Goal: Task Accomplishment & Management: Use online tool/utility

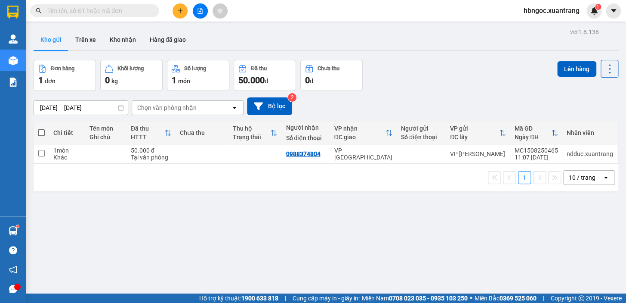
click at [48, 38] on button "Kho gửi" at bounding box center [51, 39] width 35 height 21
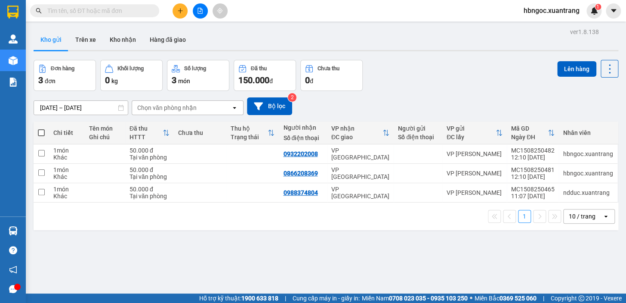
click at [87, 9] on input "text" at bounding box center [98, 10] width 102 height 9
click at [181, 12] on icon "plus" at bounding box center [180, 11] width 6 height 6
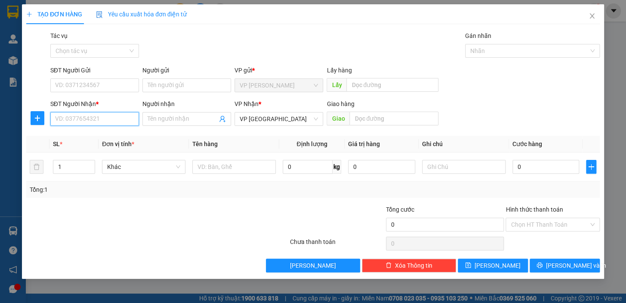
click at [126, 120] on input "SĐT Người Nhận *" at bounding box center [94, 119] width 89 height 14
click at [113, 136] on div "0981559551" at bounding box center [95, 135] width 78 height 9
type input "0981559551"
click at [529, 166] on input "0" at bounding box center [546, 167] width 67 height 14
type input "5"
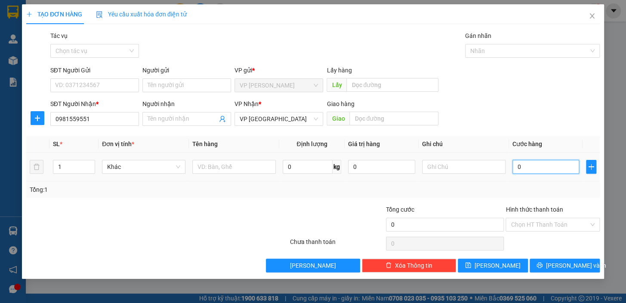
type input "5"
type input "50"
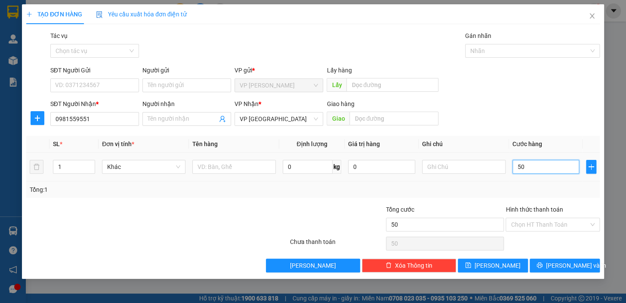
type input "500"
type input "5.000"
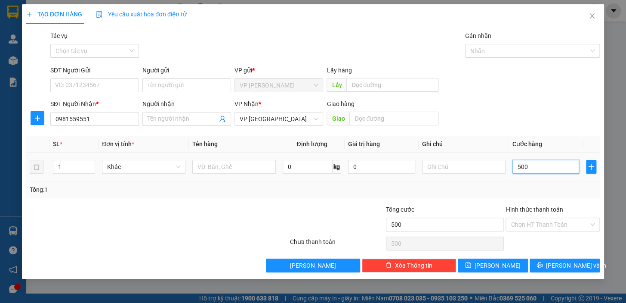
type input "5.000"
type input "50.000"
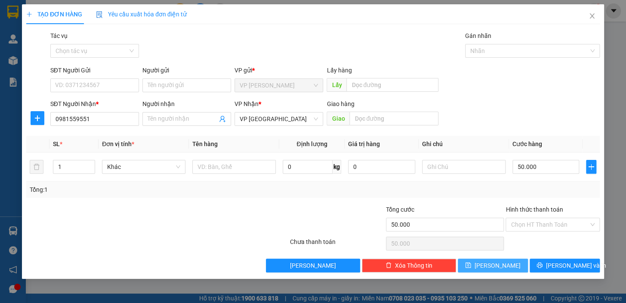
click at [508, 260] on button "[PERSON_NAME]" at bounding box center [493, 265] width 70 height 14
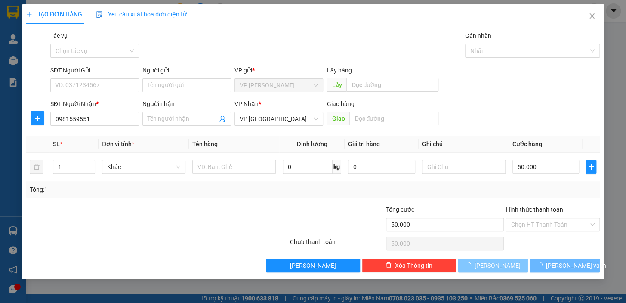
type input "0"
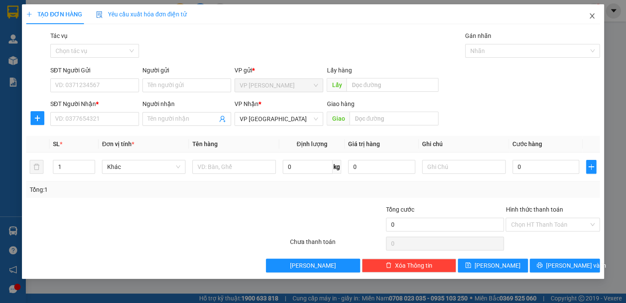
click at [590, 18] on icon "close" at bounding box center [592, 15] width 5 height 5
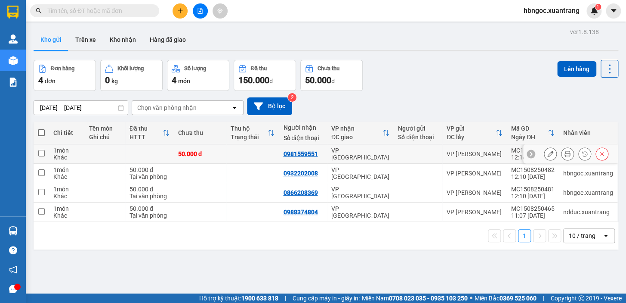
click at [47, 152] on td at bounding box center [41, 153] width 15 height 19
checkbox input "true"
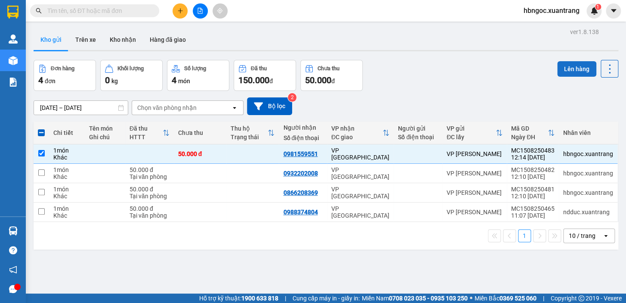
click at [564, 67] on button "Lên hàng" at bounding box center [576, 68] width 39 height 15
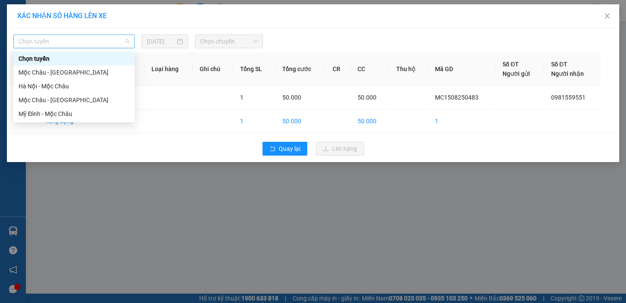
click at [113, 43] on span "Chọn tuyến" at bounding box center [74, 41] width 111 height 13
drag, startPoint x: 115, startPoint y: 72, endPoint x: 158, endPoint y: 65, distance: 43.6
click at [115, 73] on div "Mộc Châu - [GEOGRAPHIC_DATA]" at bounding box center [74, 72] width 111 height 9
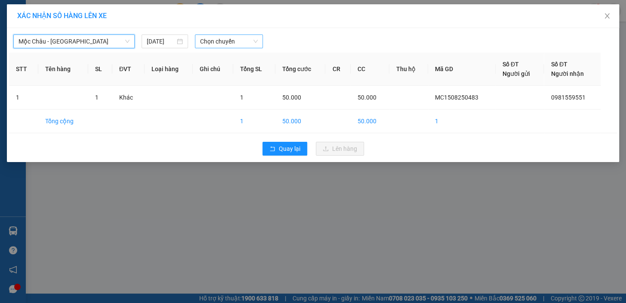
click at [222, 45] on span "Chọn chuyến" at bounding box center [229, 41] width 58 height 13
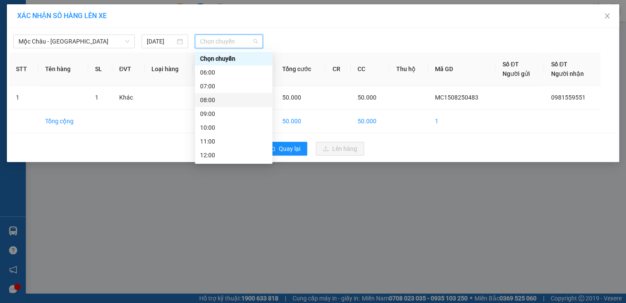
click at [226, 100] on div "08:00" at bounding box center [233, 99] width 67 height 9
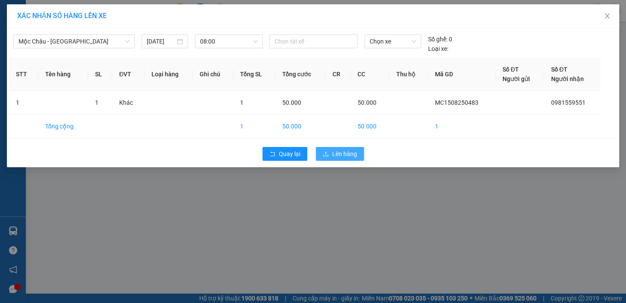
click at [344, 159] on button "Lên hàng" at bounding box center [340, 154] width 48 height 14
